Goal: Transaction & Acquisition: Purchase product/service

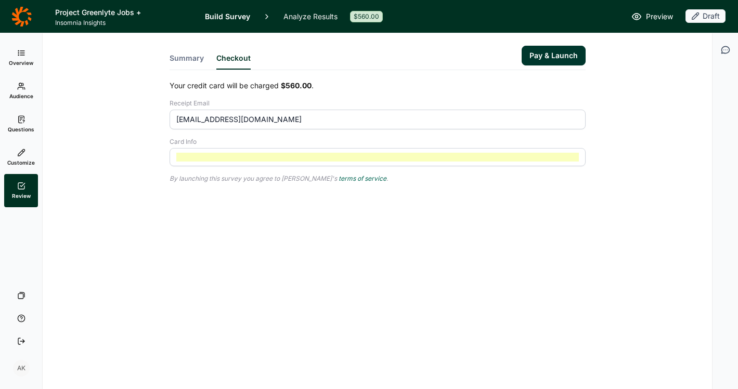
click at [552, 53] on button "Pay & Launch" at bounding box center [553, 56] width 64 height 20
click at [541, 56] on button "Pay & Launch" at bounding box center [553, 56] width 64 height 20
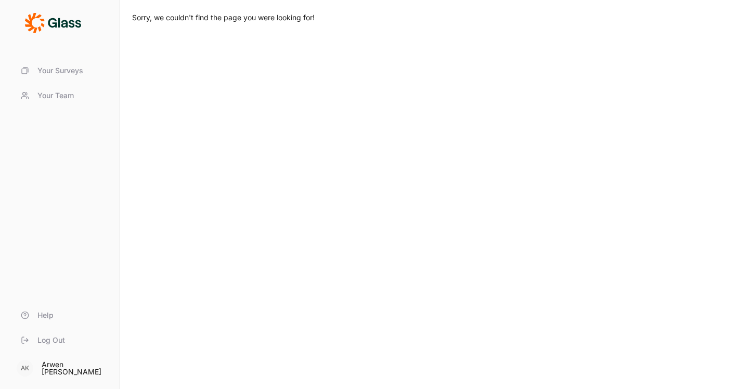
click at [74, 71] on span "Your Surveys" at bounding box center [60, 71] width 46 height 10
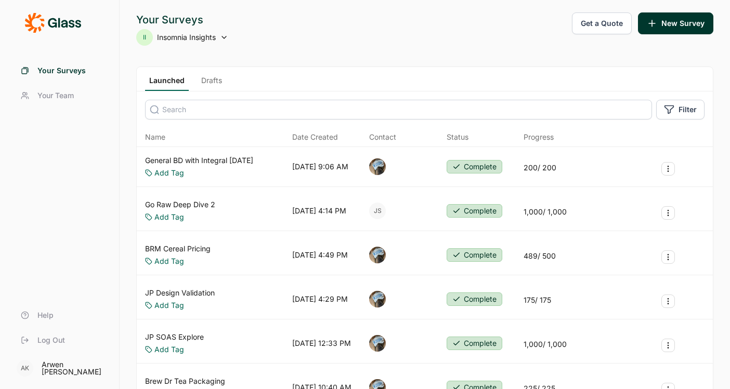
click at [208, 78] on link "Drafts" at bounding box center [211, 83] width 29 height 16
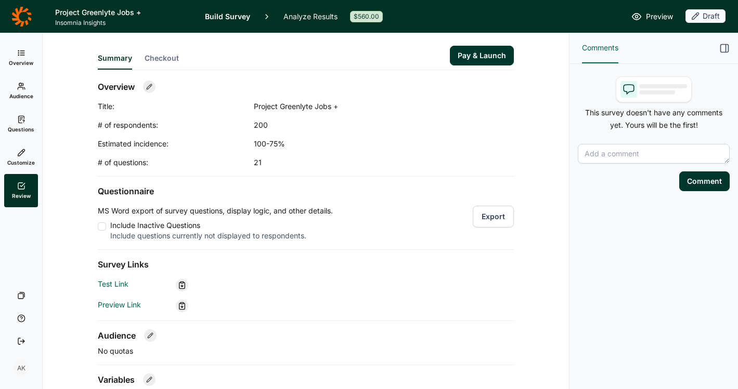
click at [168, 59] on span "Checkout" at bounding box center [162, 58] width 34 height 10
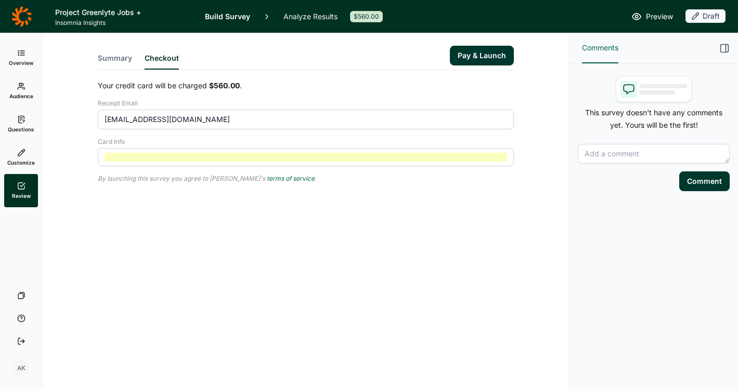
click at [477, 51] on button "Pay & Launch" at bounding box center [482, 56] width 64 height 20
